Goal: Transaction & Acquisition: Purchase product/service

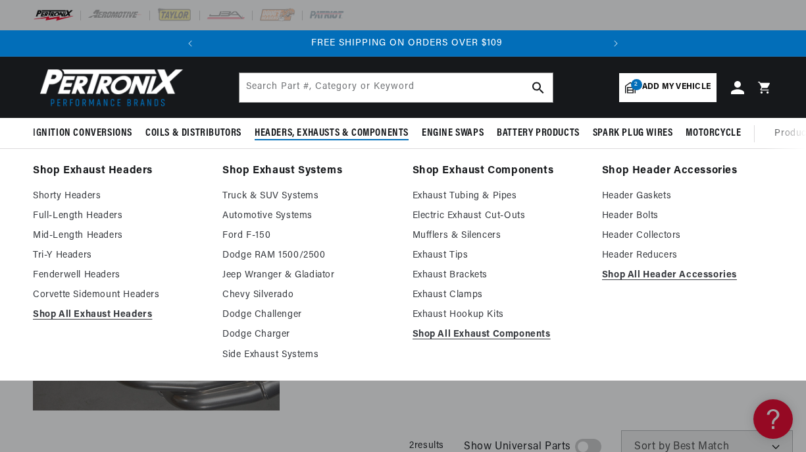
scroll to position [0, 399]
click at [88, 234] on link "Mid-Length Headers" at bounding box center [118, 236] width 171 height 16
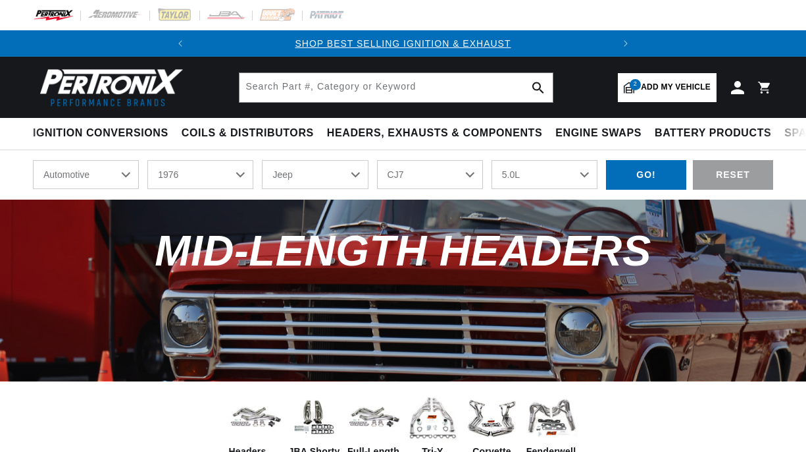
select select "1976"
select select "Jeep"
select select "CJ7"
select select "5.0L"
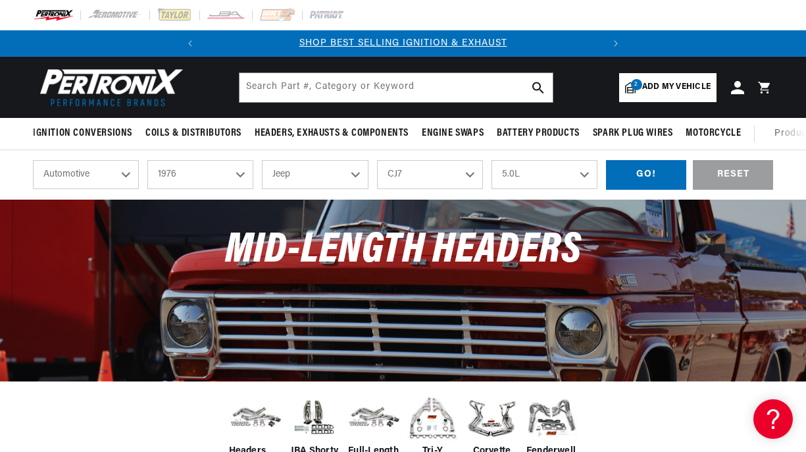
click at [88, 170] on select "Automotive Agricultural Industrial Marine Motorcycle" at bounding box center [86, 174] width 106 height 29
click at [171, 176] on select "2026 2025 2024 2023 2022 2021 2020 2019 2018 2017 2016 2015 2014 2013 2012 2011…" at bounding box center [200, 174] width 106 height 29
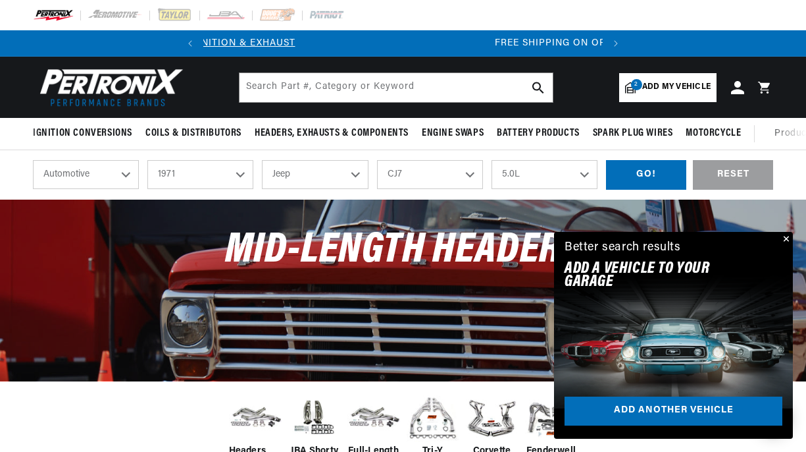
click at [147, 161] on select "2026 2025 2024 2023 2022 2021 2020 2019 2018 2017 2016 2015 2014 2013 2012 2011…" at bounding box center [200, 174] width 106 height 29
select select "1971"
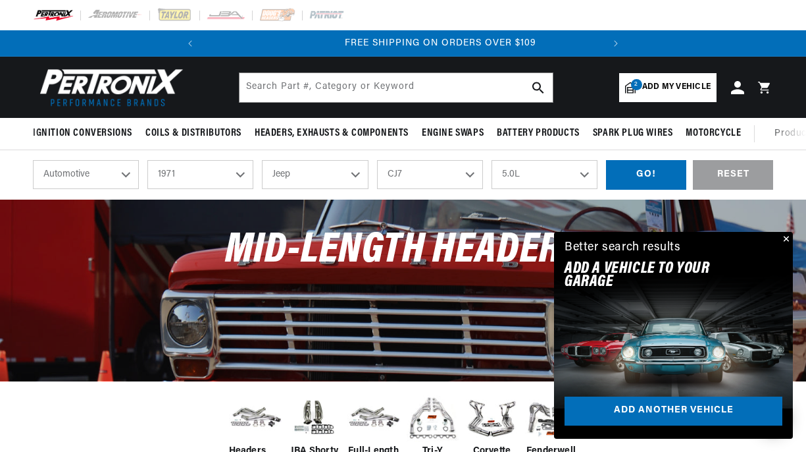
select select "Model"
select select "Engine"
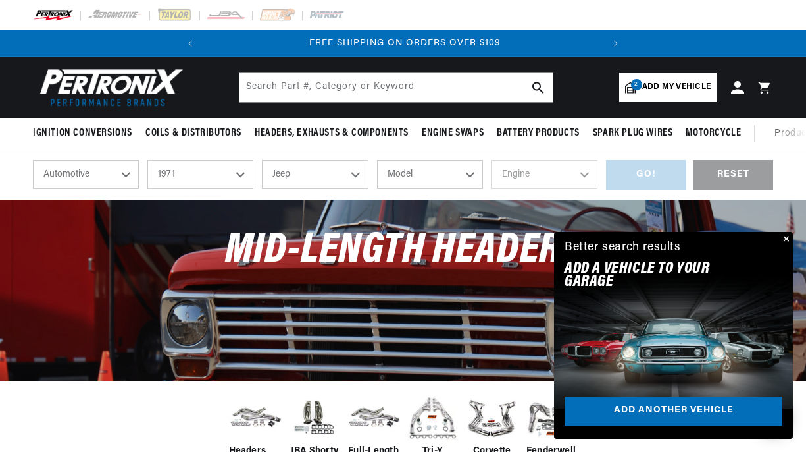
scroll to position [0, 399]
click at [298, 169] on select "Alfa Romeo American Motors Aston [PERSON_NAME] Audi [GEOGRAPHIC_DATA] Avanti BM…" at bounding box center [315, 174] width 106 height 29
click at [262, 161] on select "Alfa Romeo American Motors Aston [PERSON_NAME] Audi [GEOGRAPHIC_DATA] Avanti BM…" at bounding box center [315, 174] width 106 height 29
select select "Chevrolet"
click at [407, 174] on select "Model [GEOGRAPHIC_DATA] [GEOGRAPHIC_DATA] Blazer [GEOGRAPHIC_DATA] C10 Pickup C…" at bounding box center [430, 174] width 106 height 29
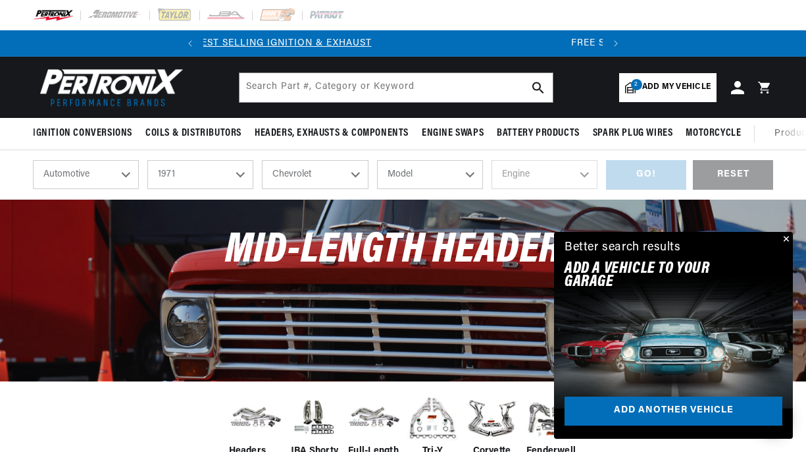
select select "Corvette"
click at [377, 161] on select "Model [GEOGRAPHIC_DATA] [GEOGRAPHIC_DATA] Blazer [GEOGRAPHIC_DATA] C10 Pickup C…" at bounding box center [430, 174] width 106 height 29
select select "Corvette"
click at [511, 175] on select "Engine 4.6L 5.3L 5.4L 6.5L 350cid / 5.7L 427cid / 7.0L 454cid / 7.4L" at bounding box center [545, 174] width 106 height 29
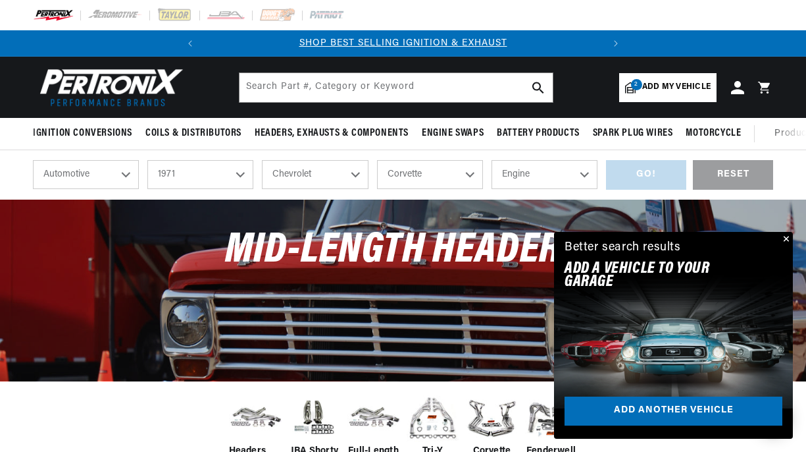
select select "350cid-5.7L"
click at [492, 161] on select "Engine 4.6L 5.3L 5.4L 6.5L 350cid / 5.7L 427cid / 7.0L 454cid / 7.4L" at bounding box center [545, 174] width 106 height 29
select select "350cid-5.7L"
click at [650, 182] on div "GO!" at bounding box center [646, 175] width 80 height 30
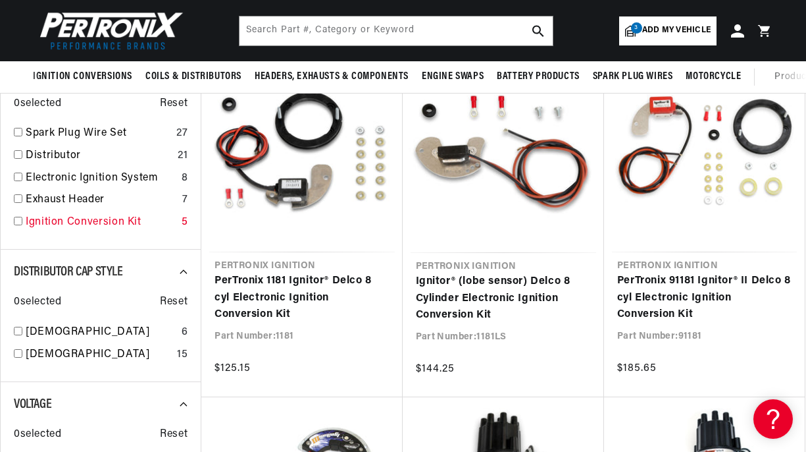
scroll to position [0, 399]
click at [78, 199] on link "Exhaust Header" at bounding box center [101, 200] width 151 height 17
checkbox input "true"
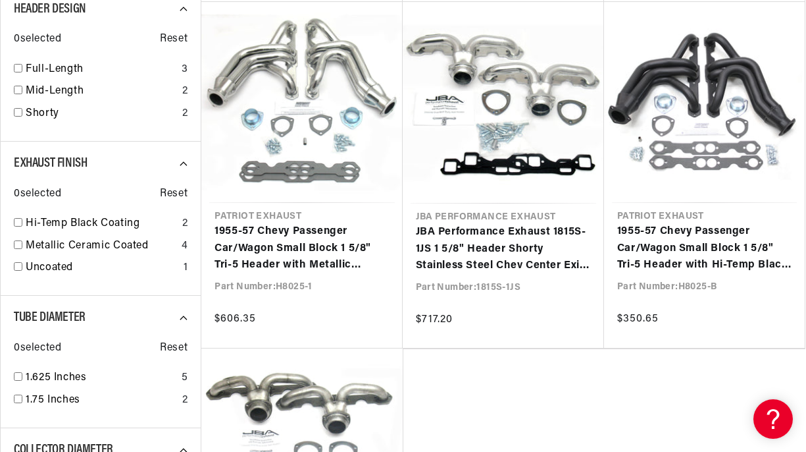
scroll to position [0, 399]
